Goal: Task Accomplishment & Management: Manage account settings

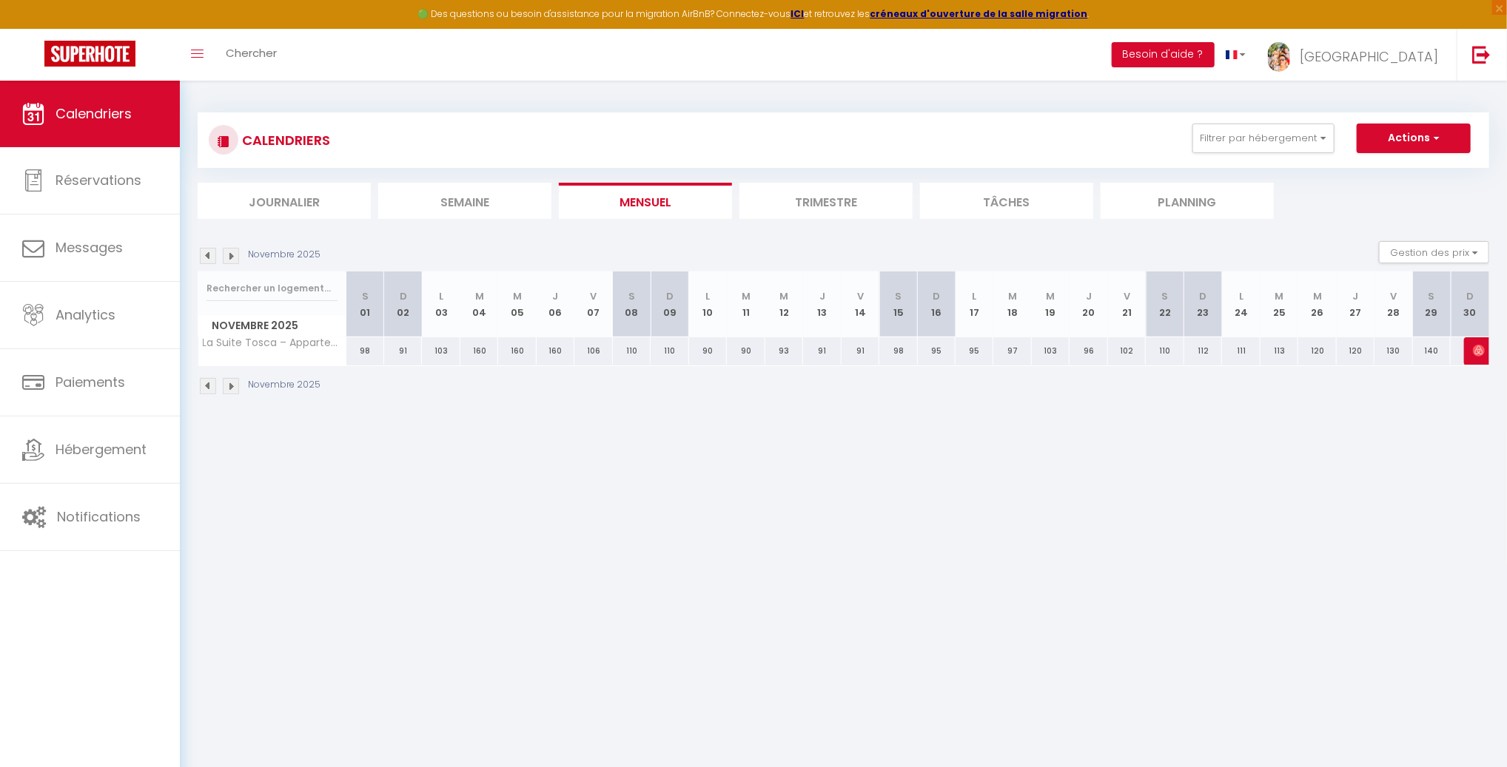
click at [210, 258] on img at bounding box center [208, 256] width 16 height 16
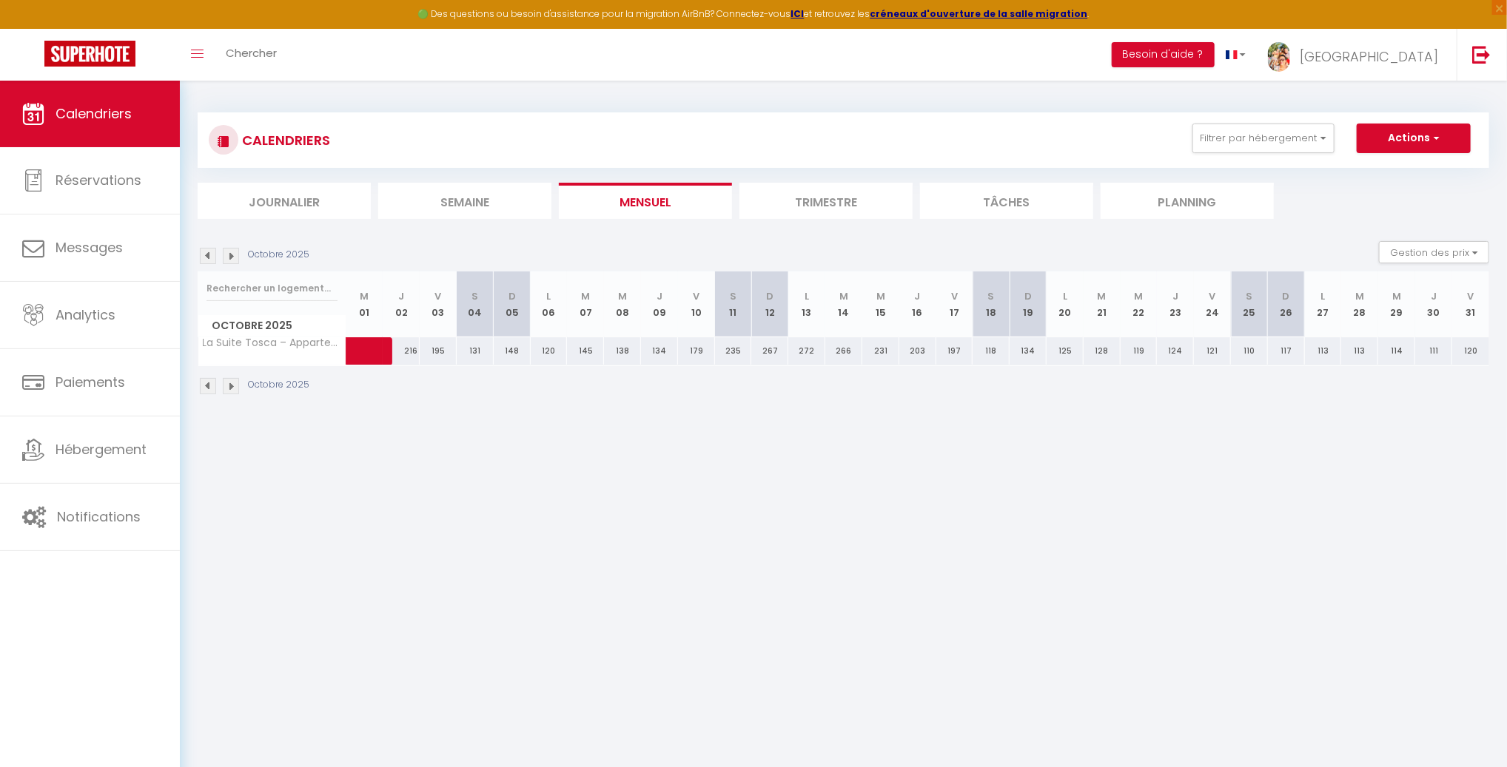
click at [210, 258] on img at bounding box center [208, 256] width 16 height 16
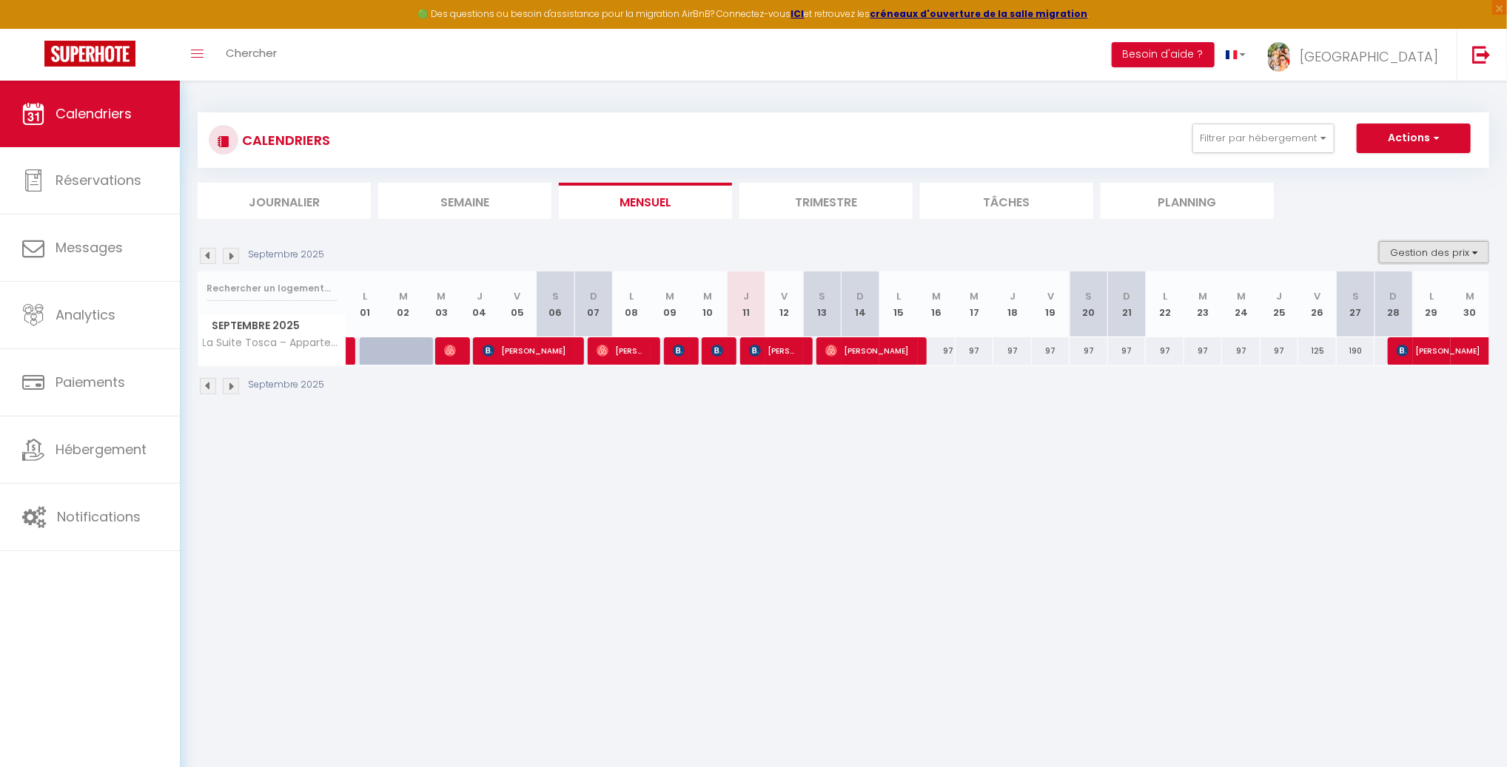
click at [1428, 256] on button "Gestion des prix" at bounding box center [1434, 252] width 110 height 22
click at [1364, 296] on input "Nb Nuits minimum" at bounding box center [1421, 298] width 133 height 15
checkbox input "true"
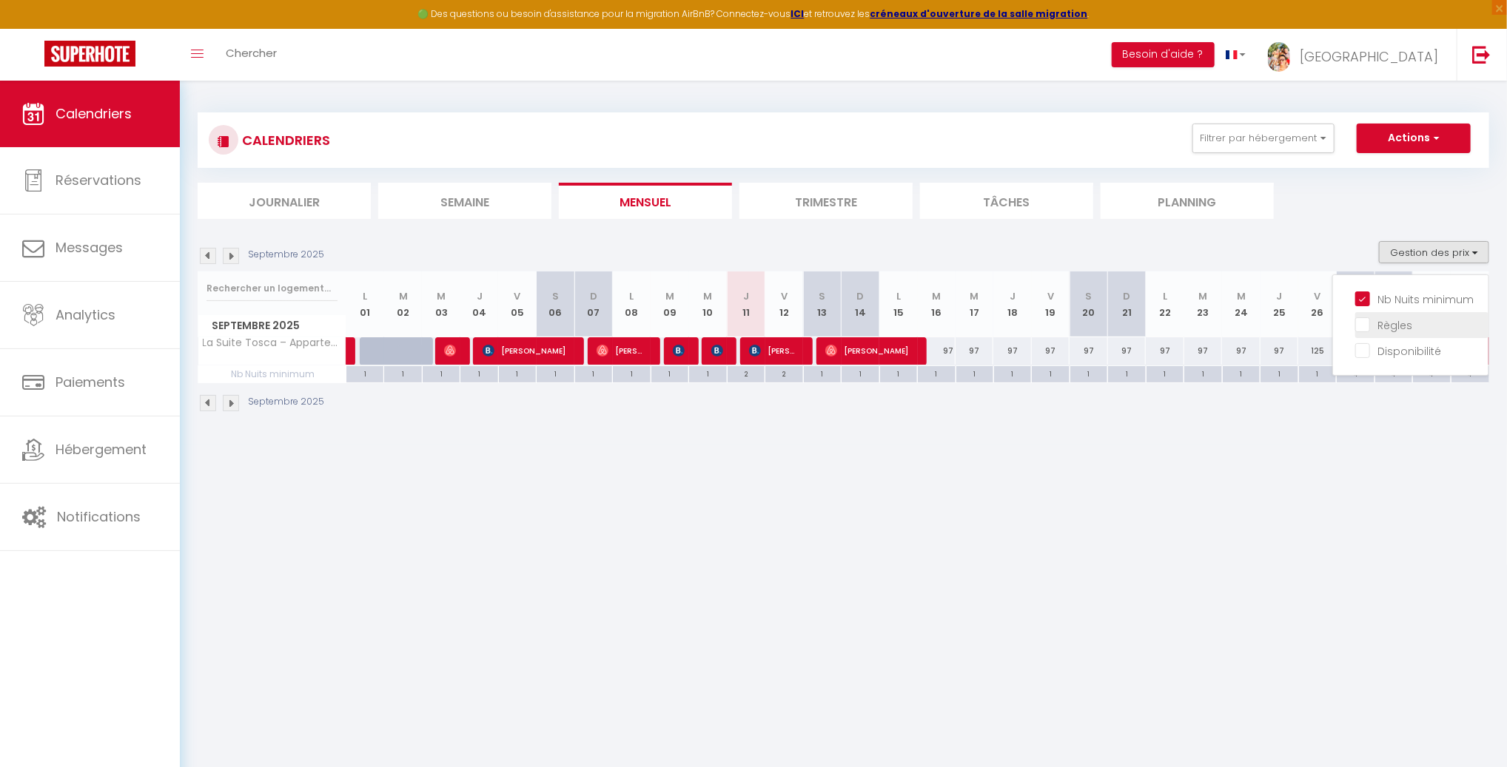
click at [1368, 329] on input "Règles" at bounding box center [1421, 324] width 133 height 15
checkbox input "true"
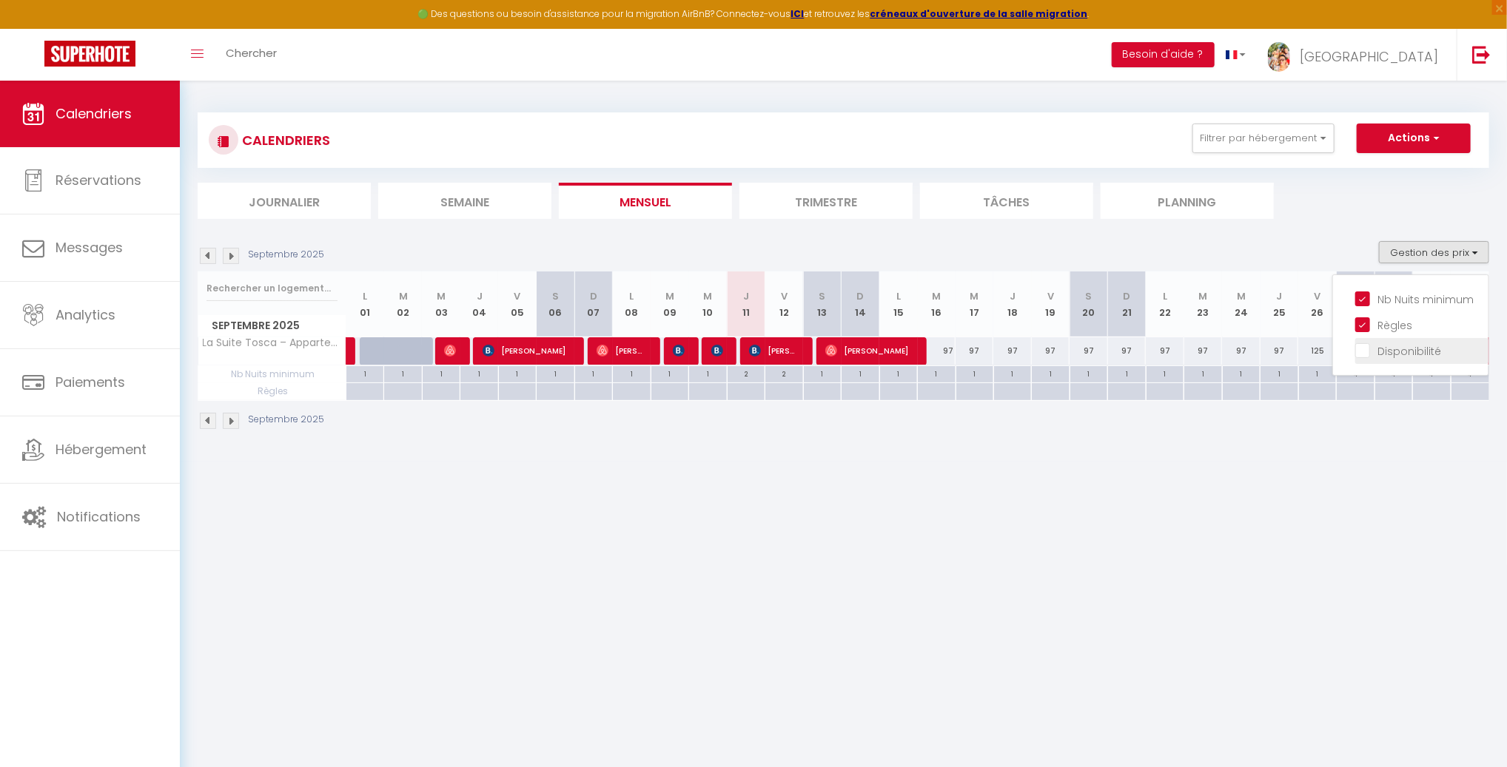
click at [1366, 351] on input "Disponibilité" at bounding box center [1421, 350] width 133 height 15
checkbox input "true"
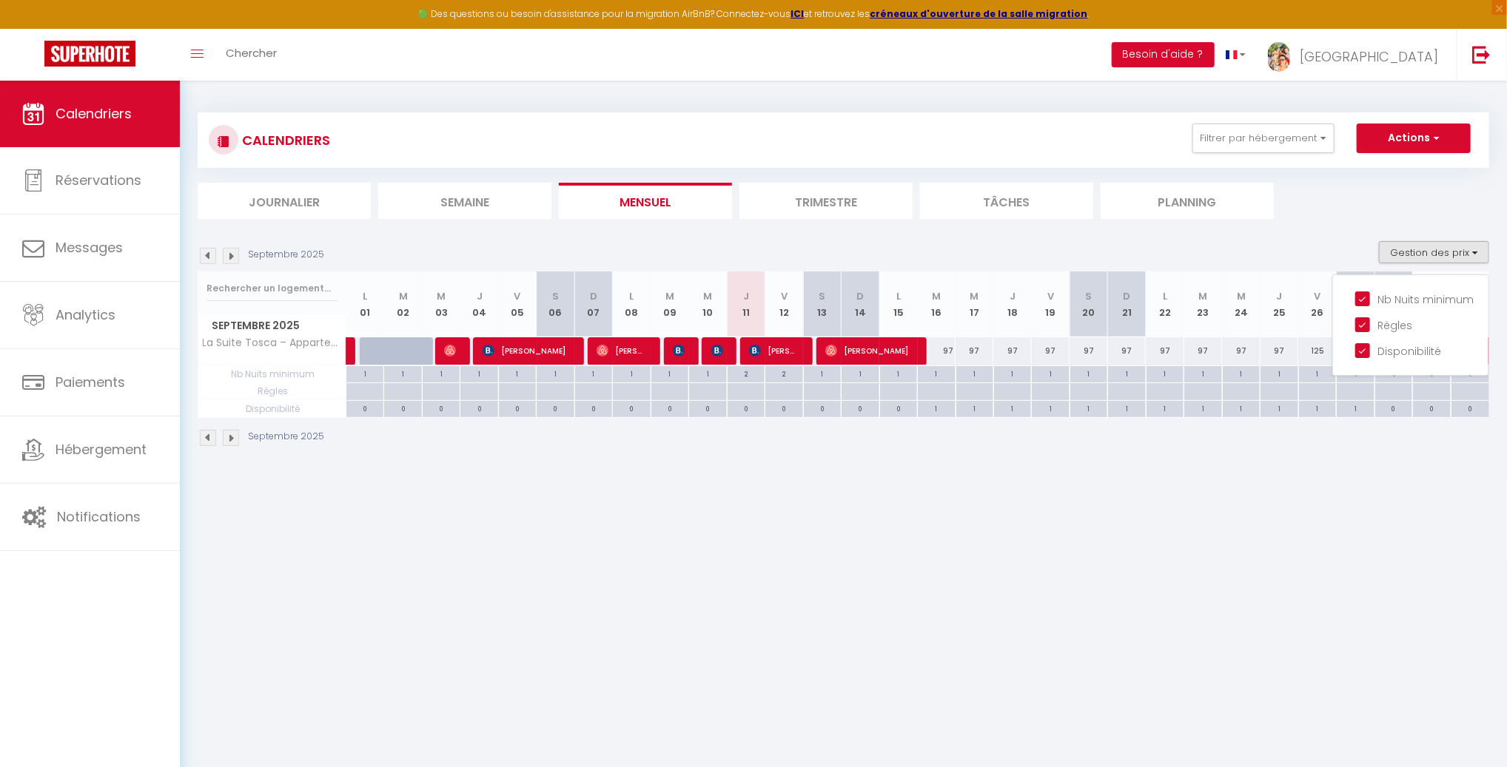
click at [1298, 488] on body "🟢 Des questions ou besoin d'assistance pour la migration AirBnB? Connectez-vous…" at bounding box center [753, 464] width 1507 height 767
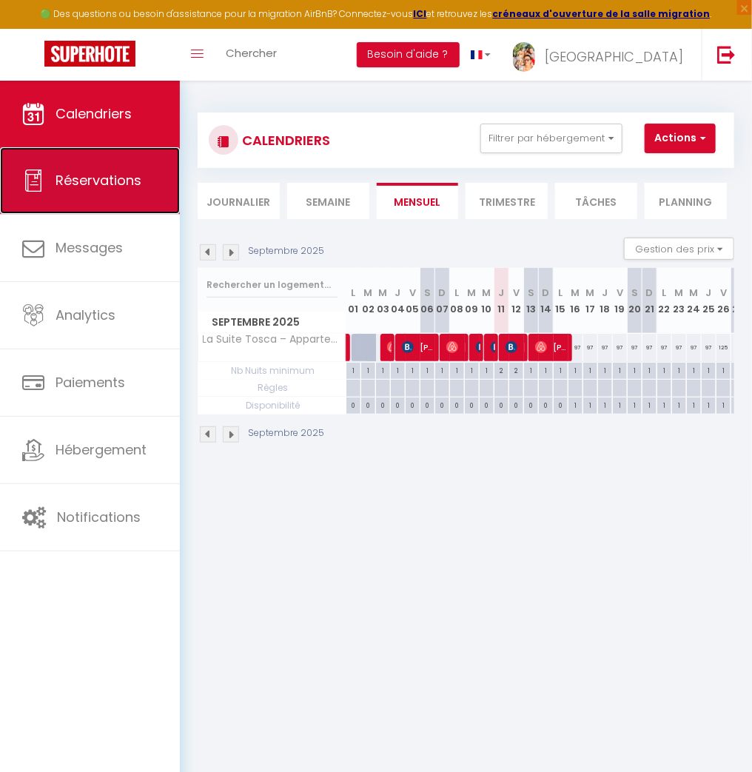
click at [109, 181] on span "Réservations" at bounding box center [99, 180] width 86 height 19
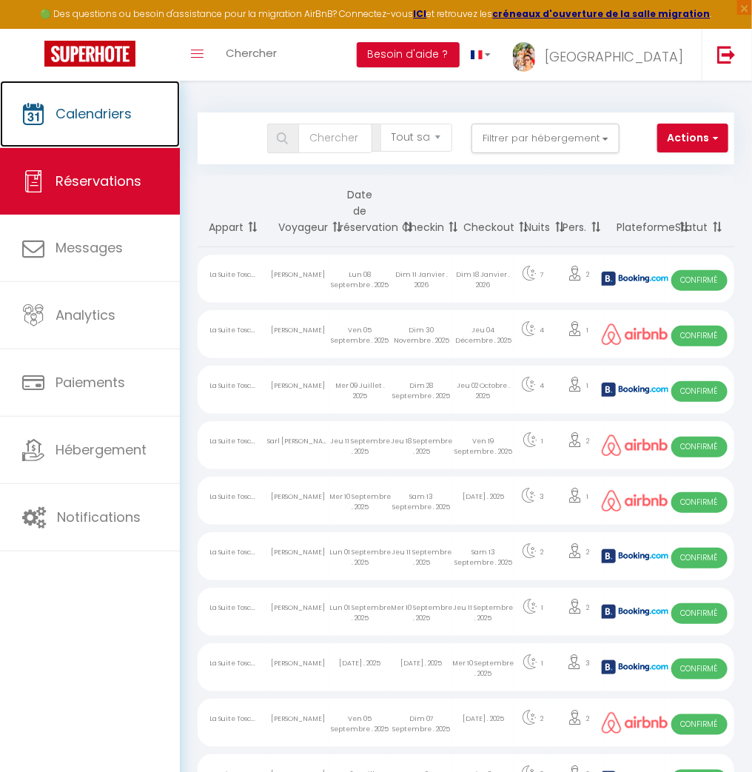
click at [98, 121] on span "Calendriers" at bounding box center [94, 113] width 76 height 19
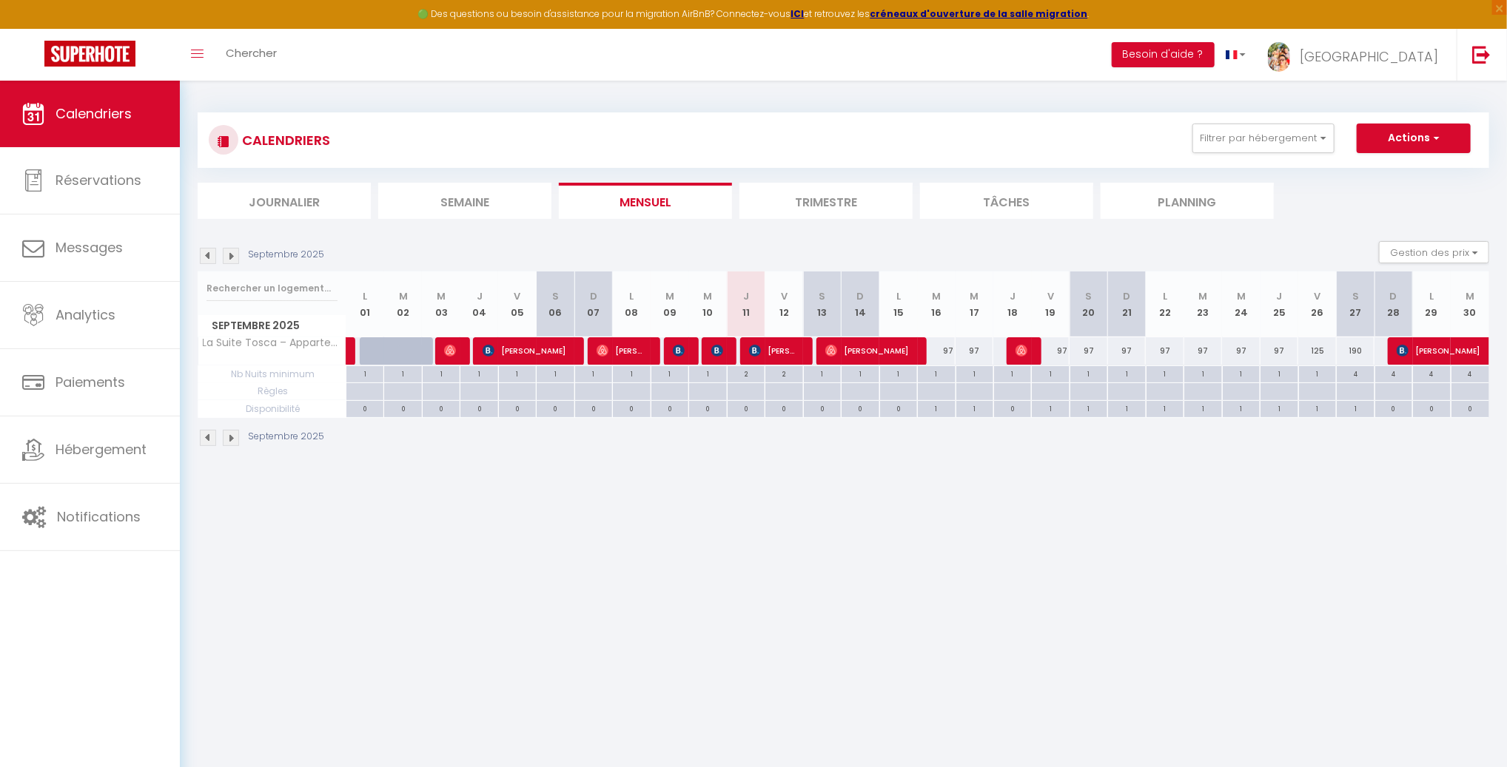
click at [944, 353] on div "97" at bounding box center [937, 350] width 38 height 27
type input "97"
type input "[DATE]"
type input "Mer 17 Septembre 2025"
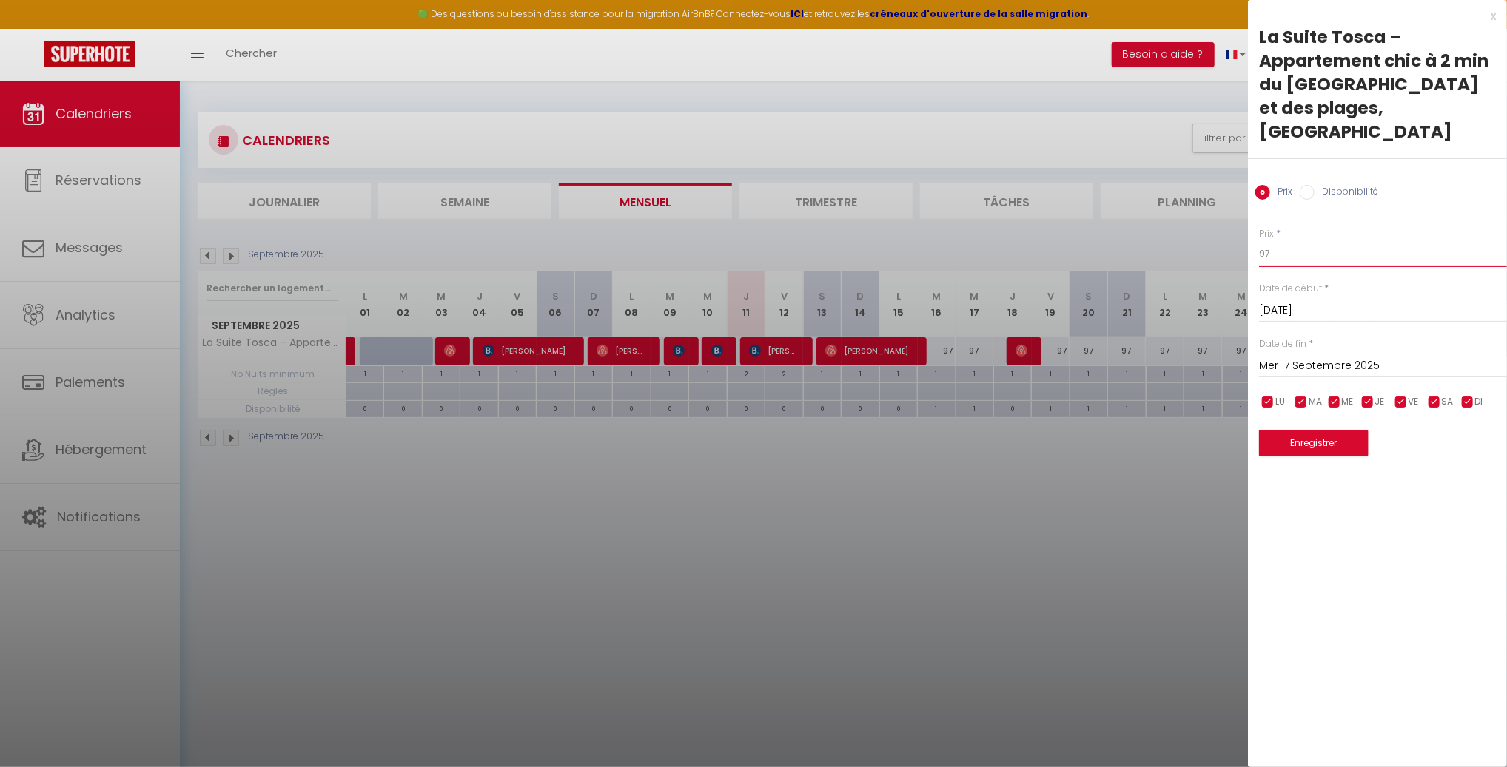
click at [1303, 241] on input "97" at bounding box center [1383, 254] width 248 height 27
type input "96"
click at [1300, 357] on input "Mer 17 Septembre 2025" at bounding box center [1383, 366] width 248 height 19
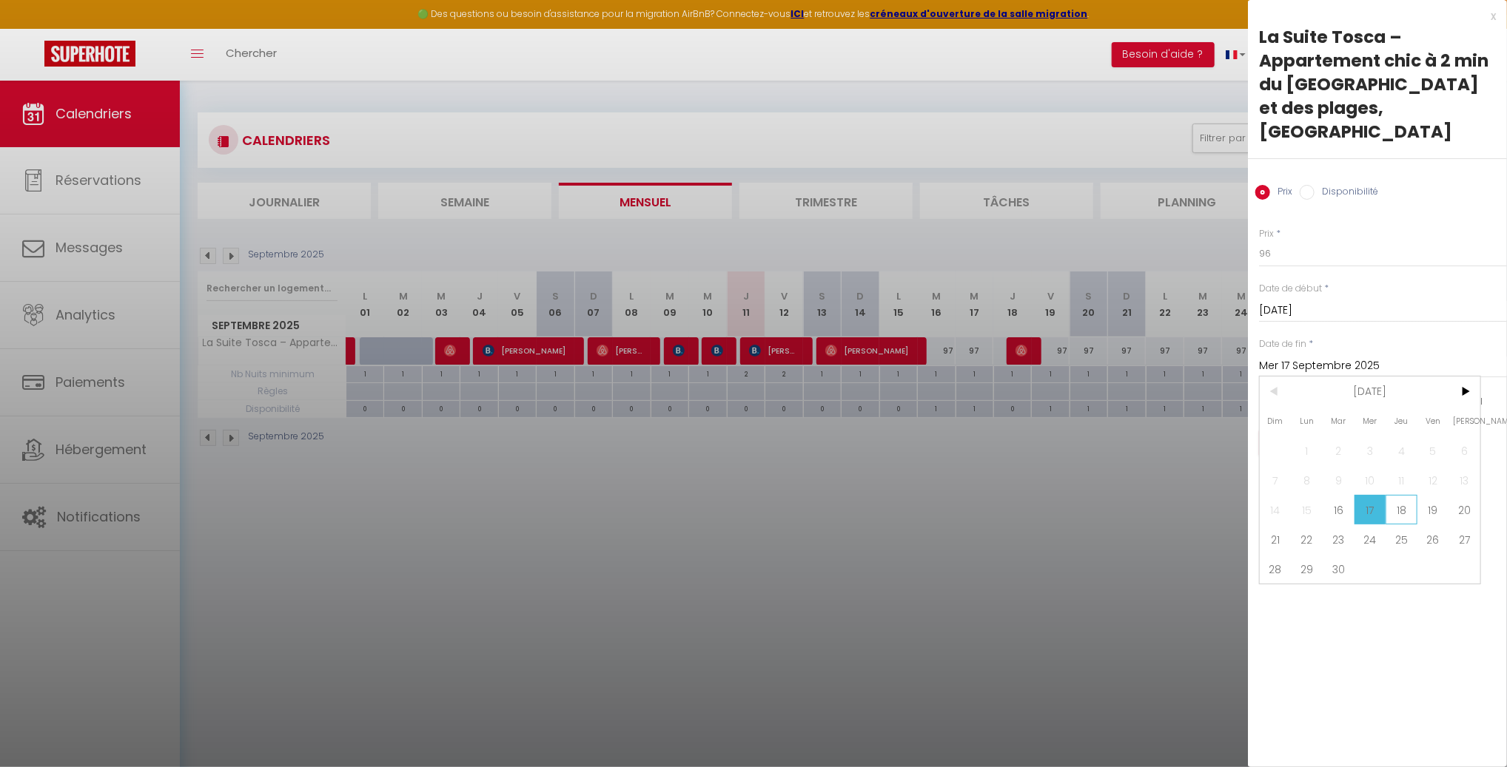
click at [1394, 495] on span "18" at bounding box center [1401, 510] width 32 height 30
type input "Jeu 18 Septembre 2025"
click at [1315, 430] on button "Enregistrer" at bounding box center [1314, 443] width 110 height 27
